Goal: Information Seeking & Learning: Learn about a topic

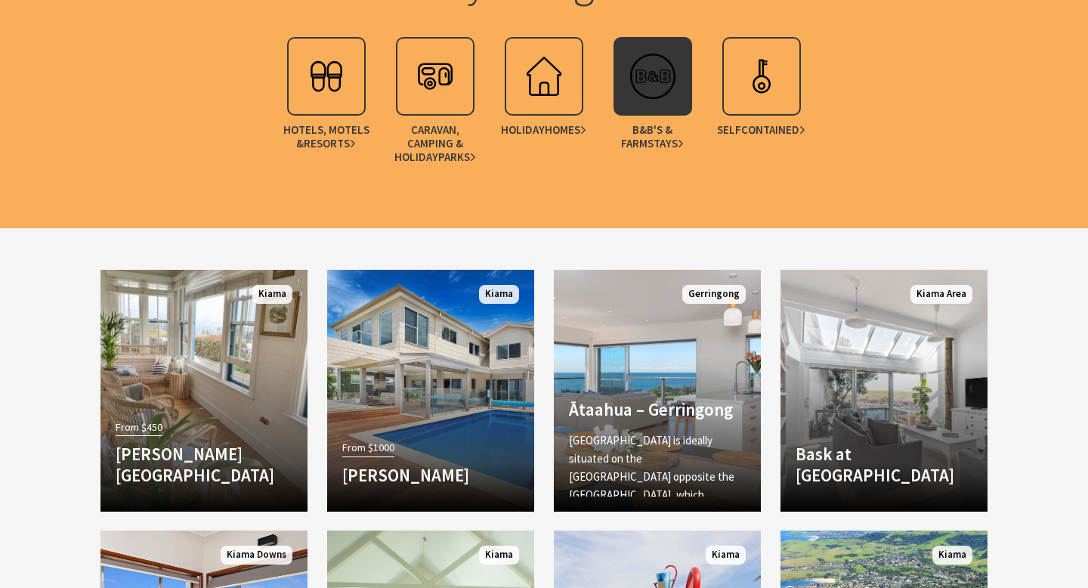
scroll to position [1349, 0]
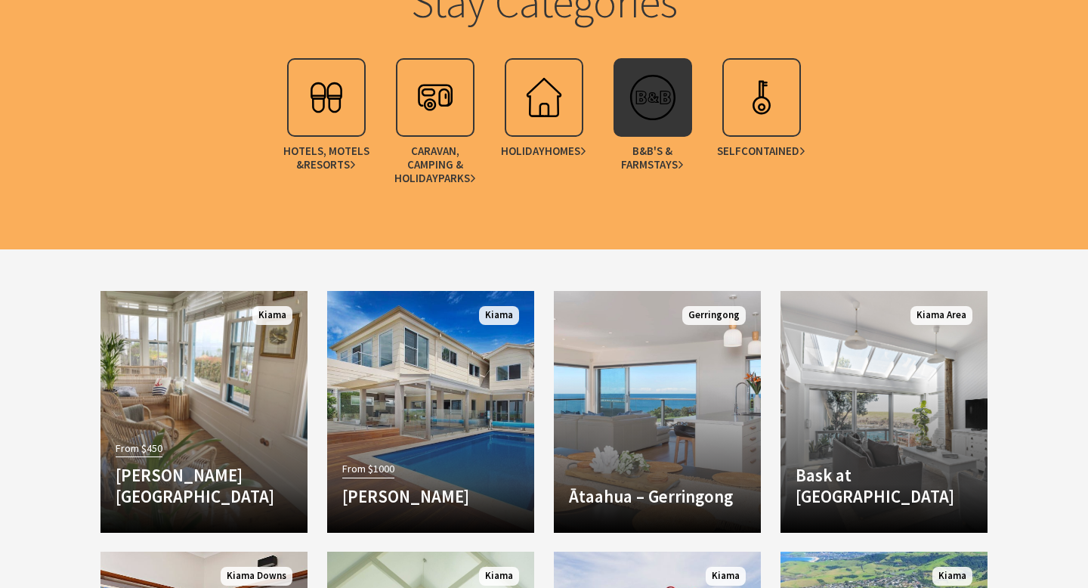
click at [656, 114] on img at bounding box center [653, 97] width 60 height 60
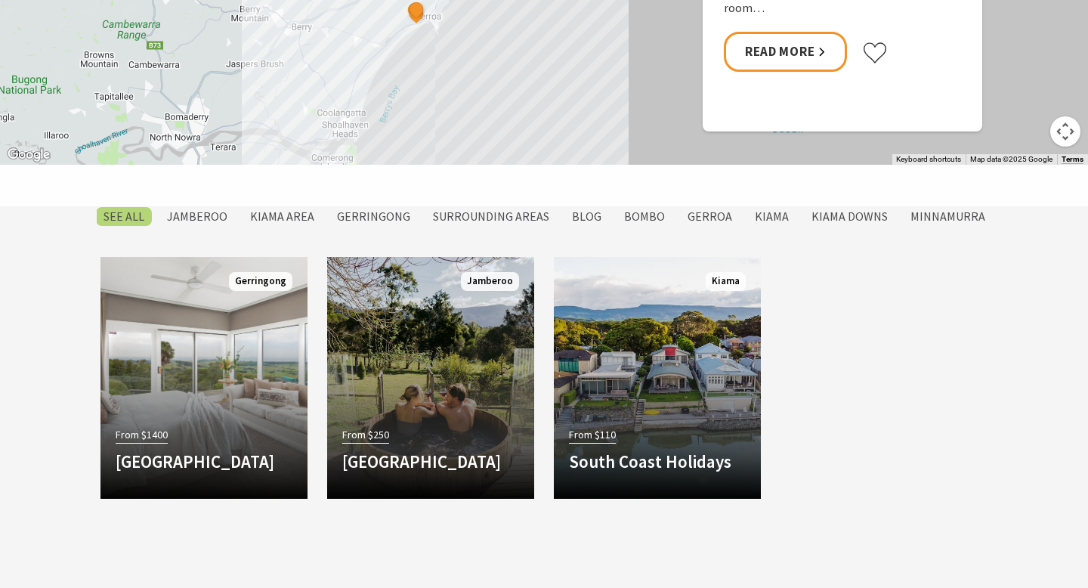
scroll to position [1046, 0]
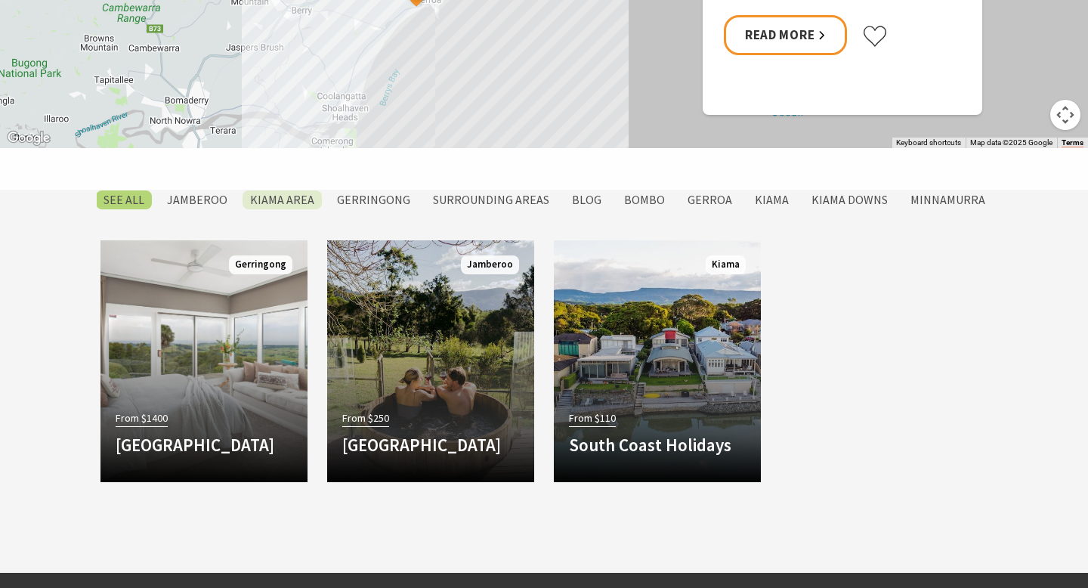
click at [317, 204] on label "Kiama Area" at bounding box center [282, 199] width 79 height 19
click at [0, 0] on input "Kiama Area" at bounding box center [0, 0] width 0 height 0
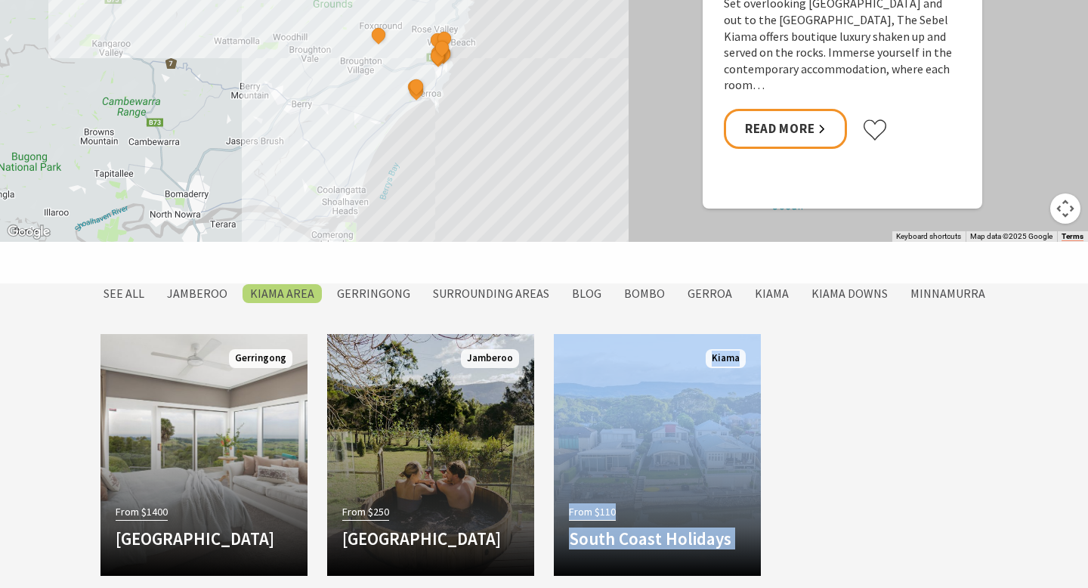
scroll to position [928, 0]
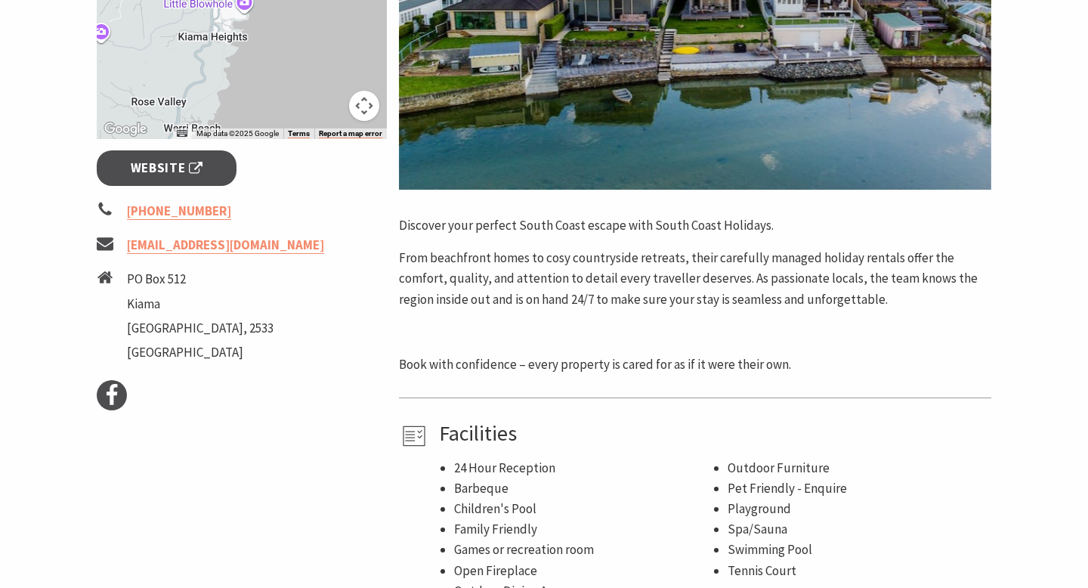
scroll to position [444, 0]
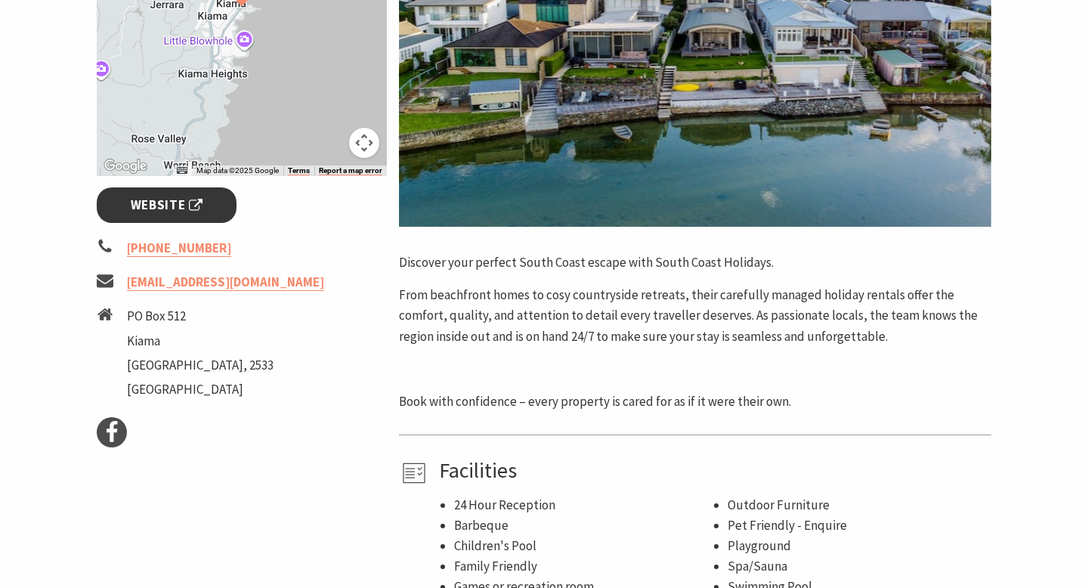
click at [201, 205] on span "Website" at bounding box center [167, 205] width 73 height 20
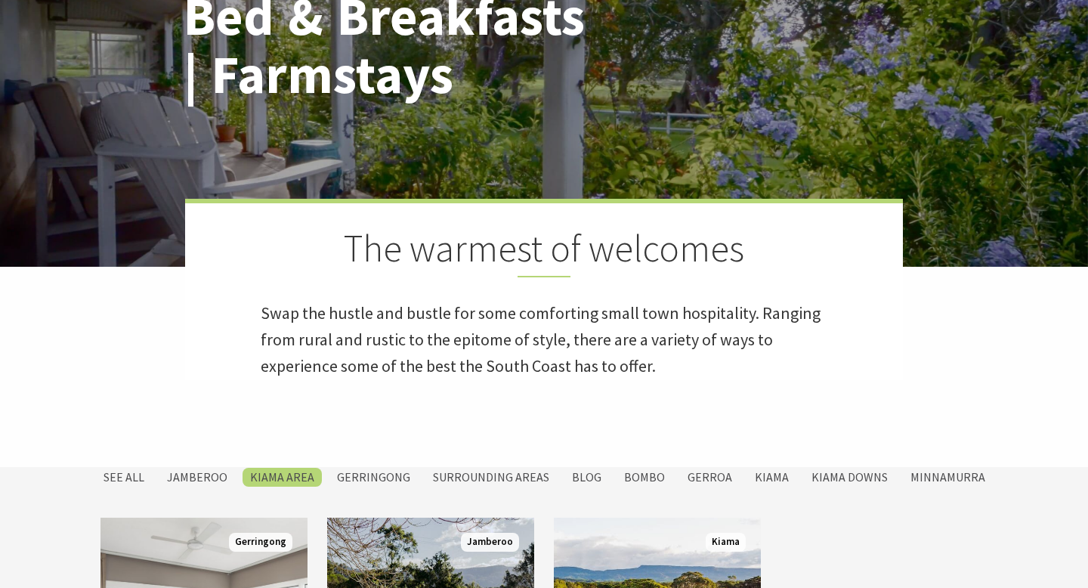
scroll to position [215, 0]
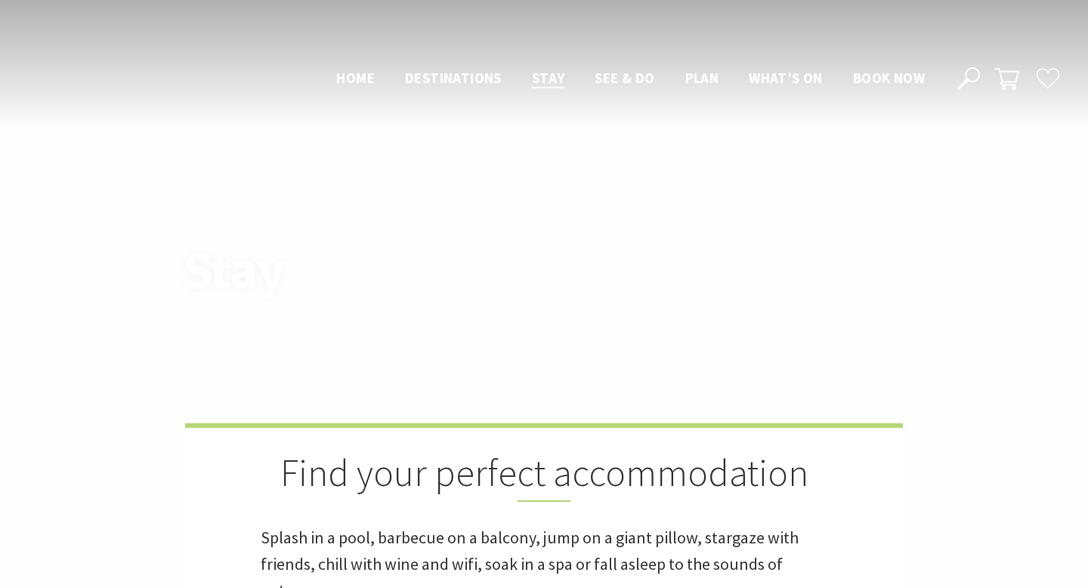
scroll to position [1895, 0]
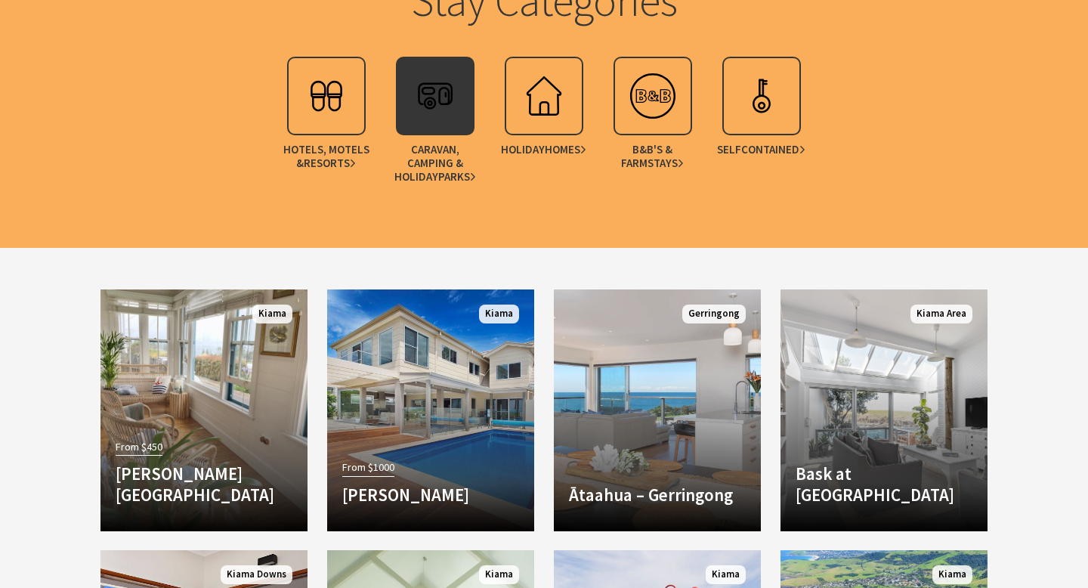
click at [451, 143] on span "Caravan, Camping & Holiday Parks" at bounding box center [435, 163] width 94 height 41
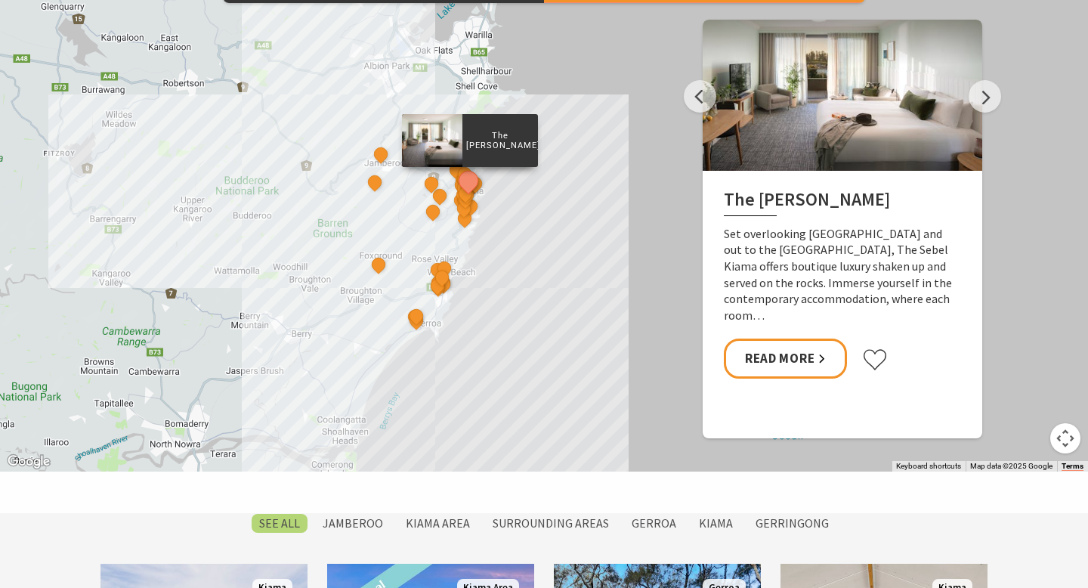
scroll to position [1194, 0]
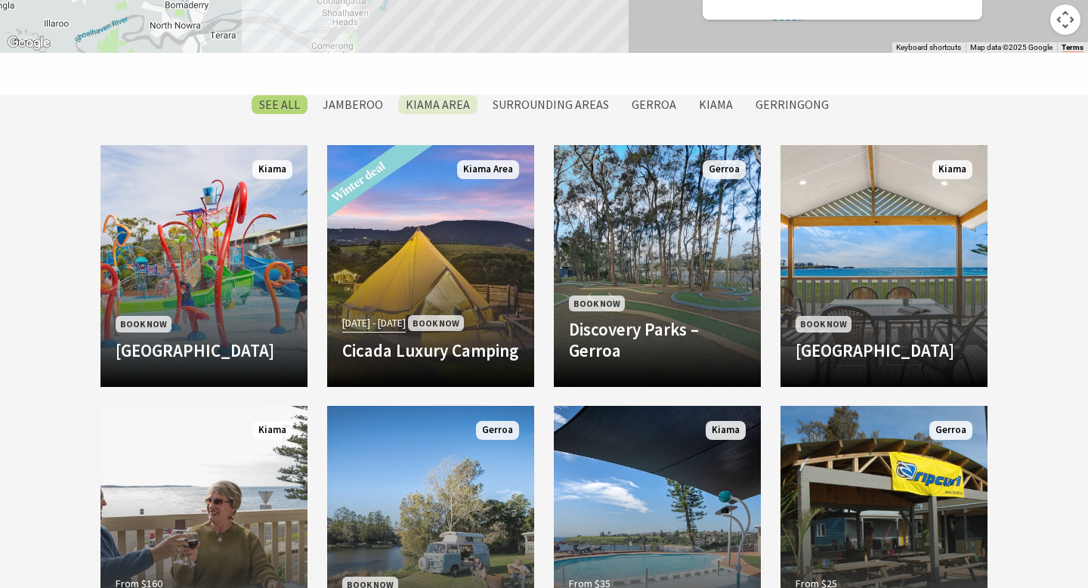
click at [439, 107] on label "Kiama Area" at bounding box center [437, 104] width 79 height 19
click at [0, 0] on input "Kiama Area" at bounding box center [0, 0] width 0 height 0
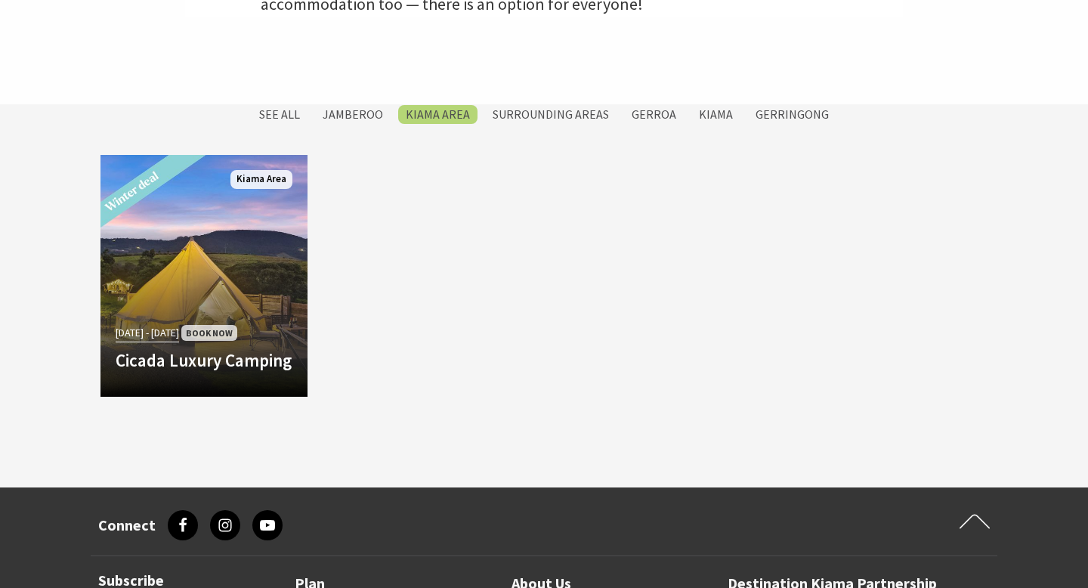
scroll to position [641, 0]
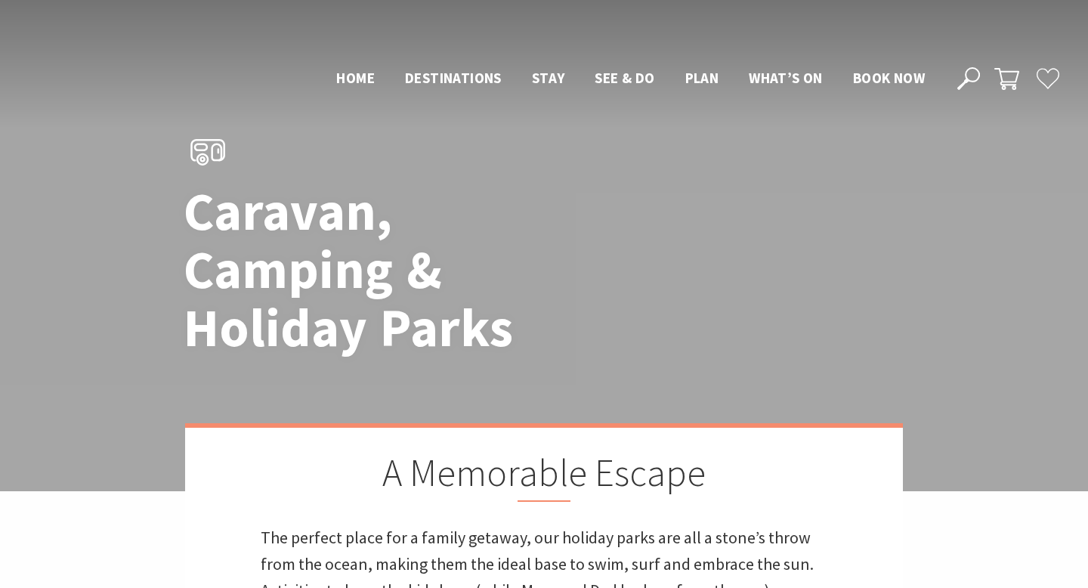
scroll to position [1194, 0]
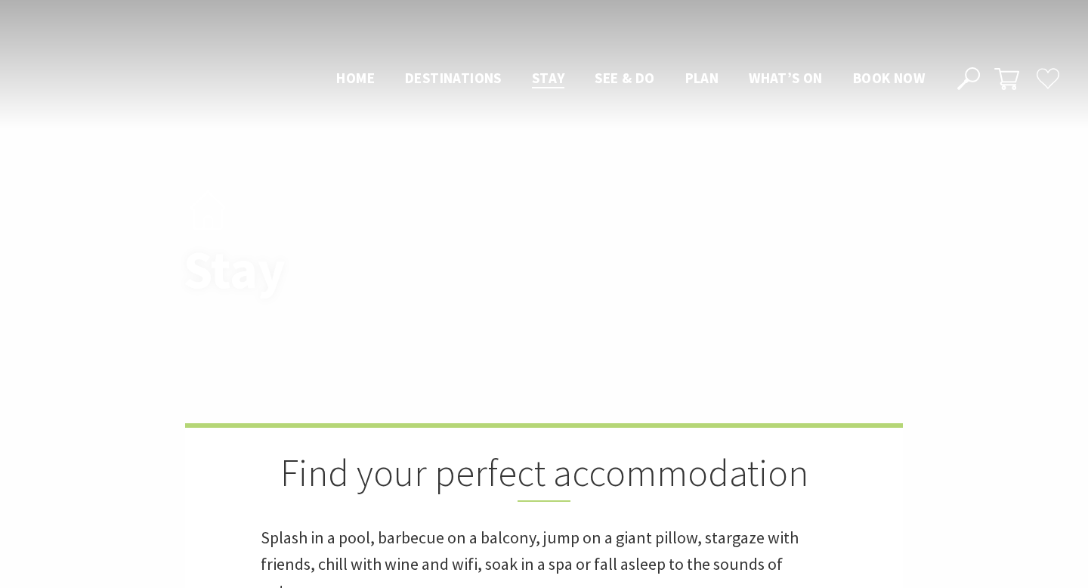
scroll to position [1896, 0]
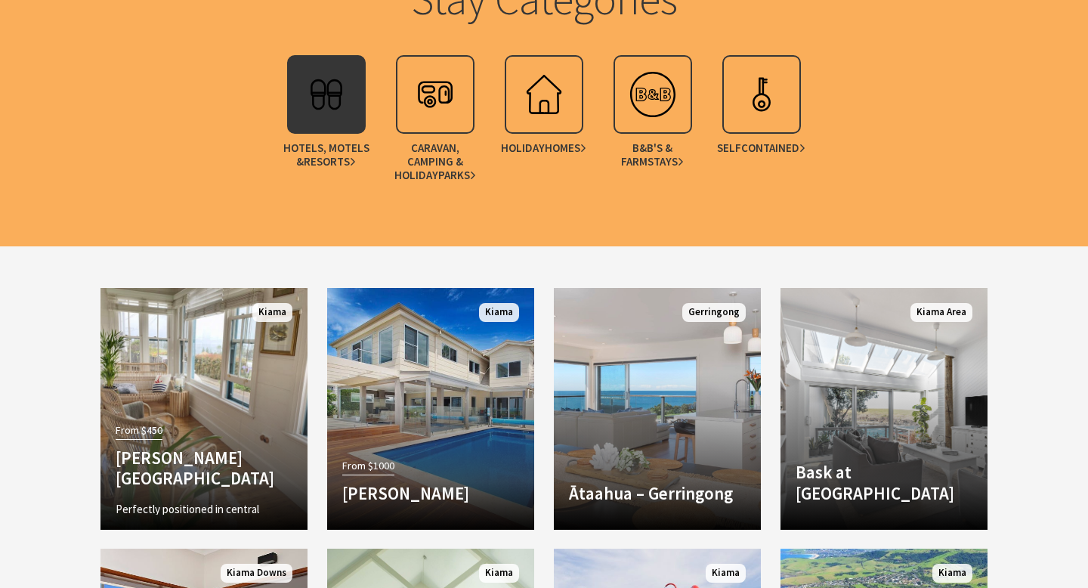
click at [323, 116] on img at bounding box center [326, 94] width 60 height 60
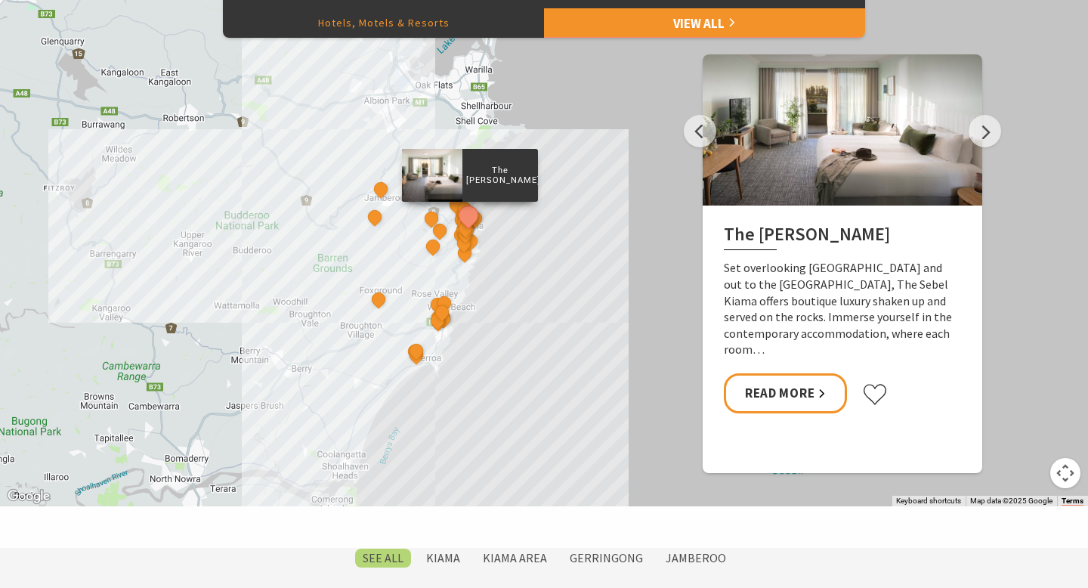
scroll to position [1140, 0]
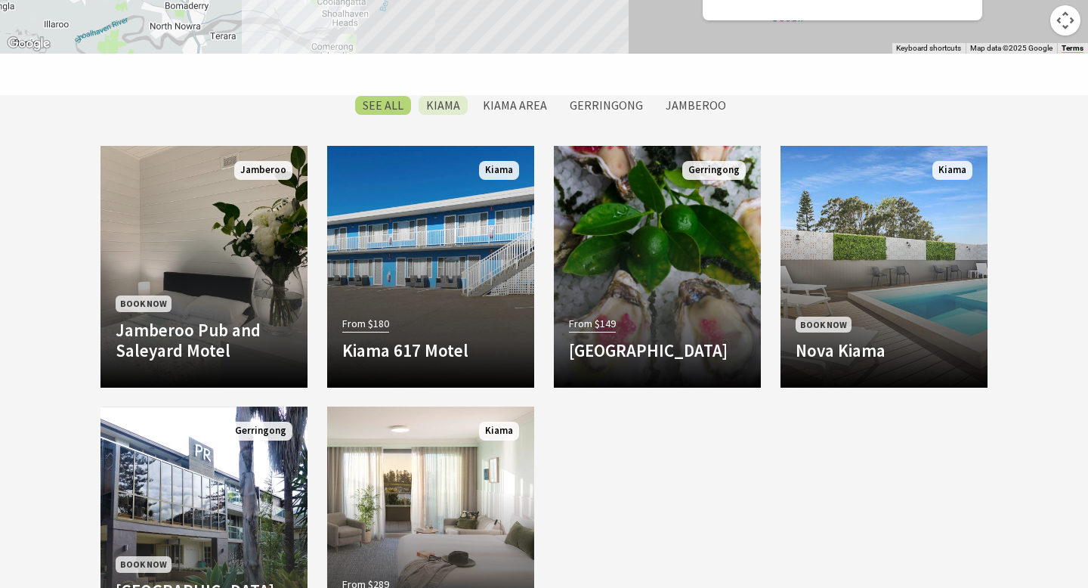
click at [454, 101] on label "Kiama" at bounding box center [443, 105] width 49 height 19
click at [0, 0] on input "Kiama" at bounding box center [0, 0] width 0 height 0
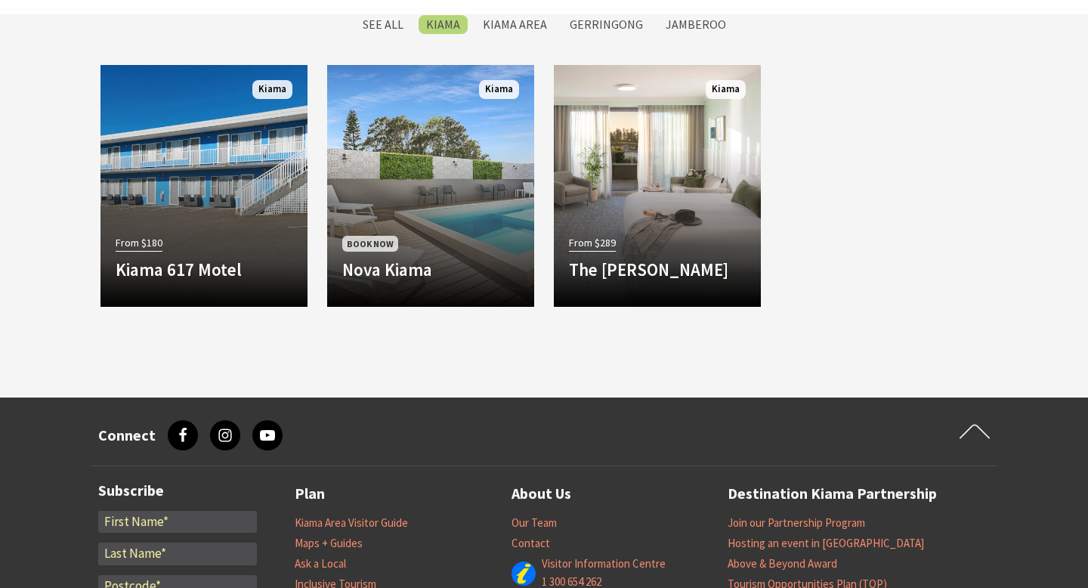
scroll to position [673, 0]
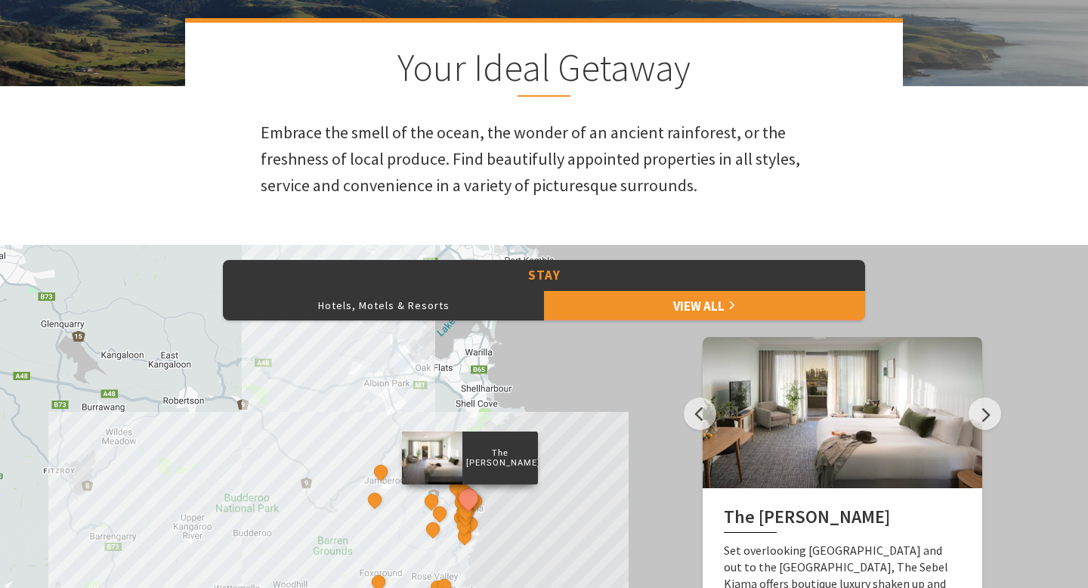
scroll to position [571, 0]
